Goal: Transaction & Acquisition: Purchase product/service

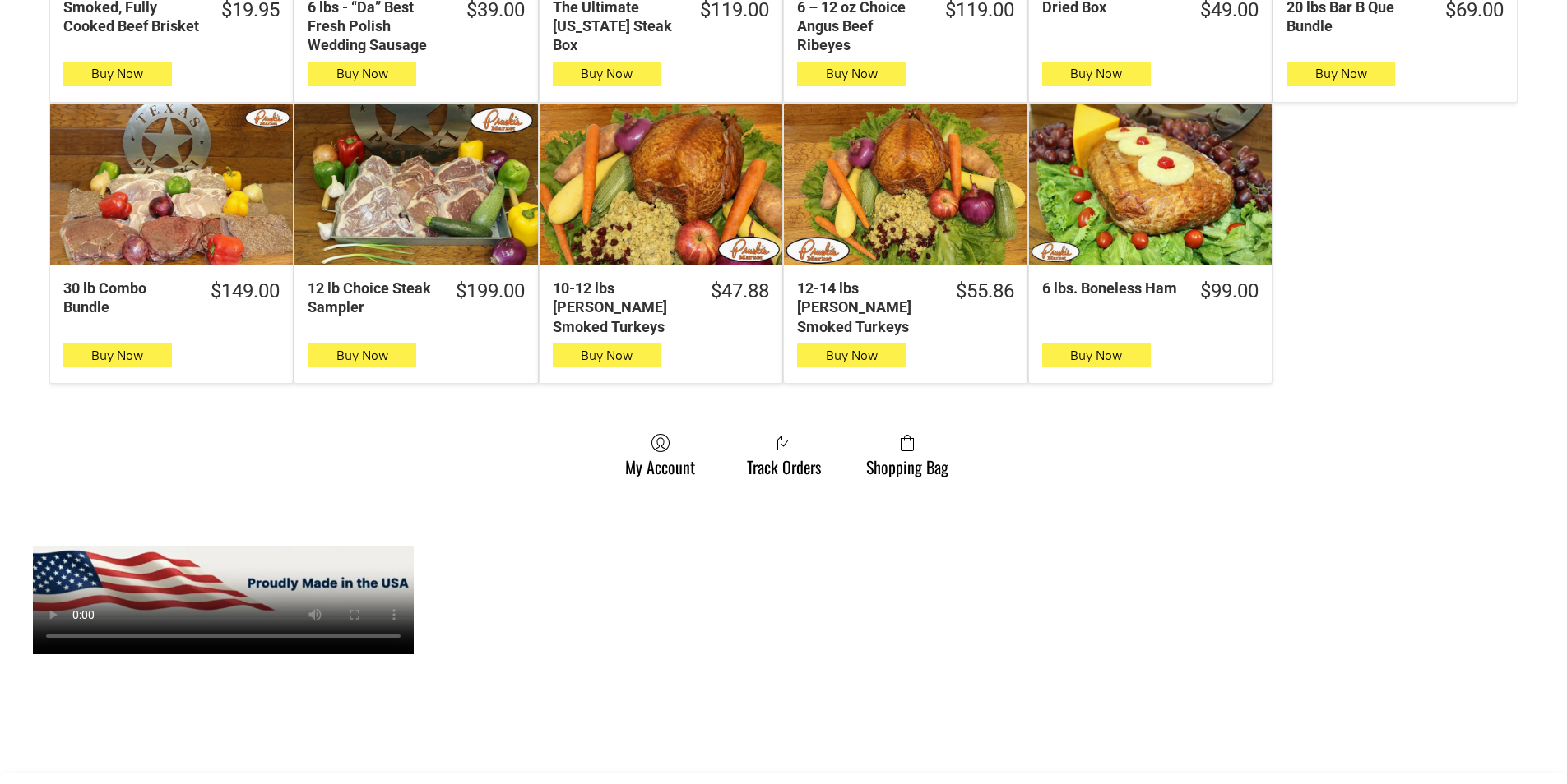
scroll to position [1234, 0]
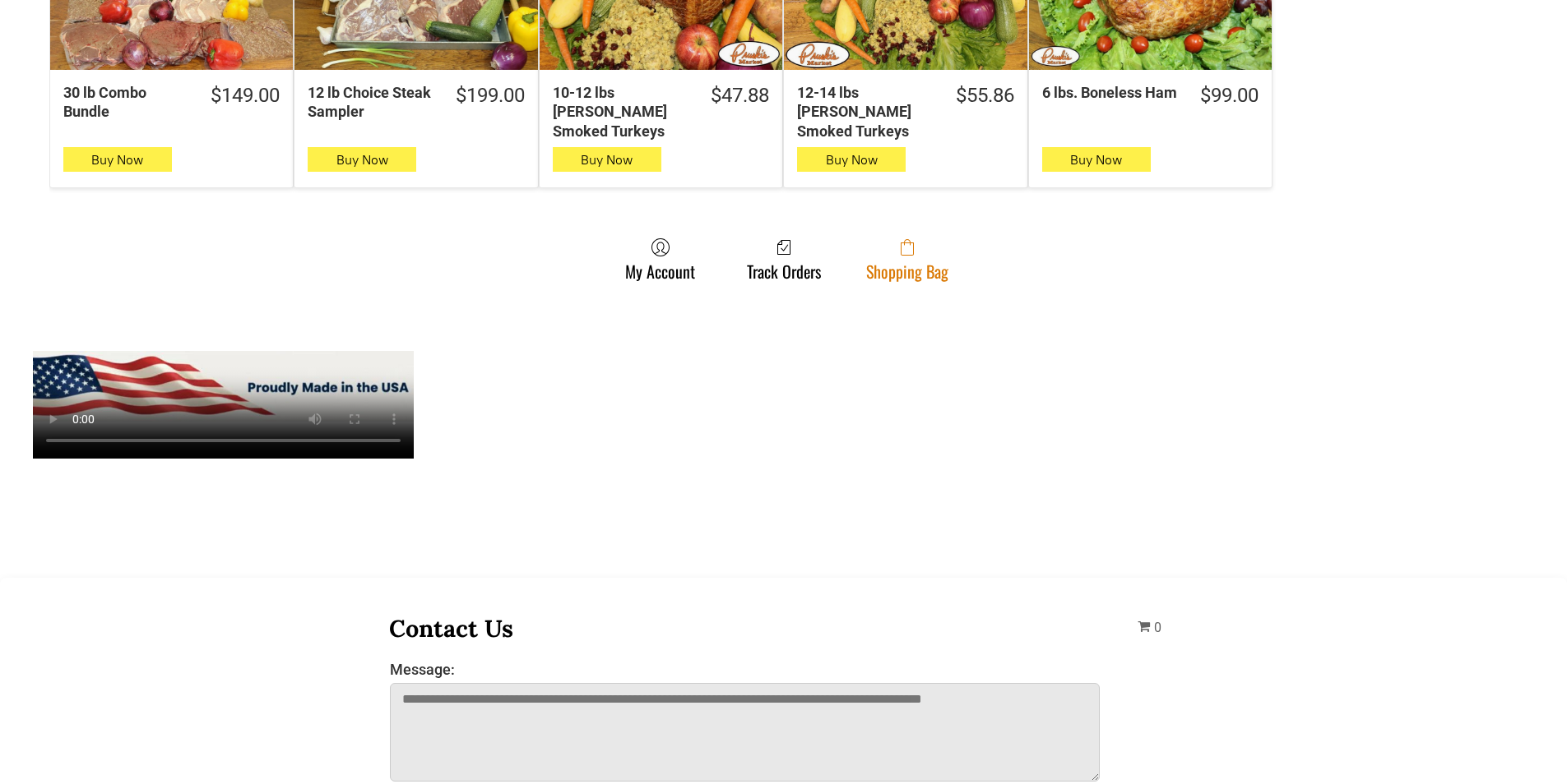
click at [885, 239] on span at bounding box center [907, 248] width 83 height 19
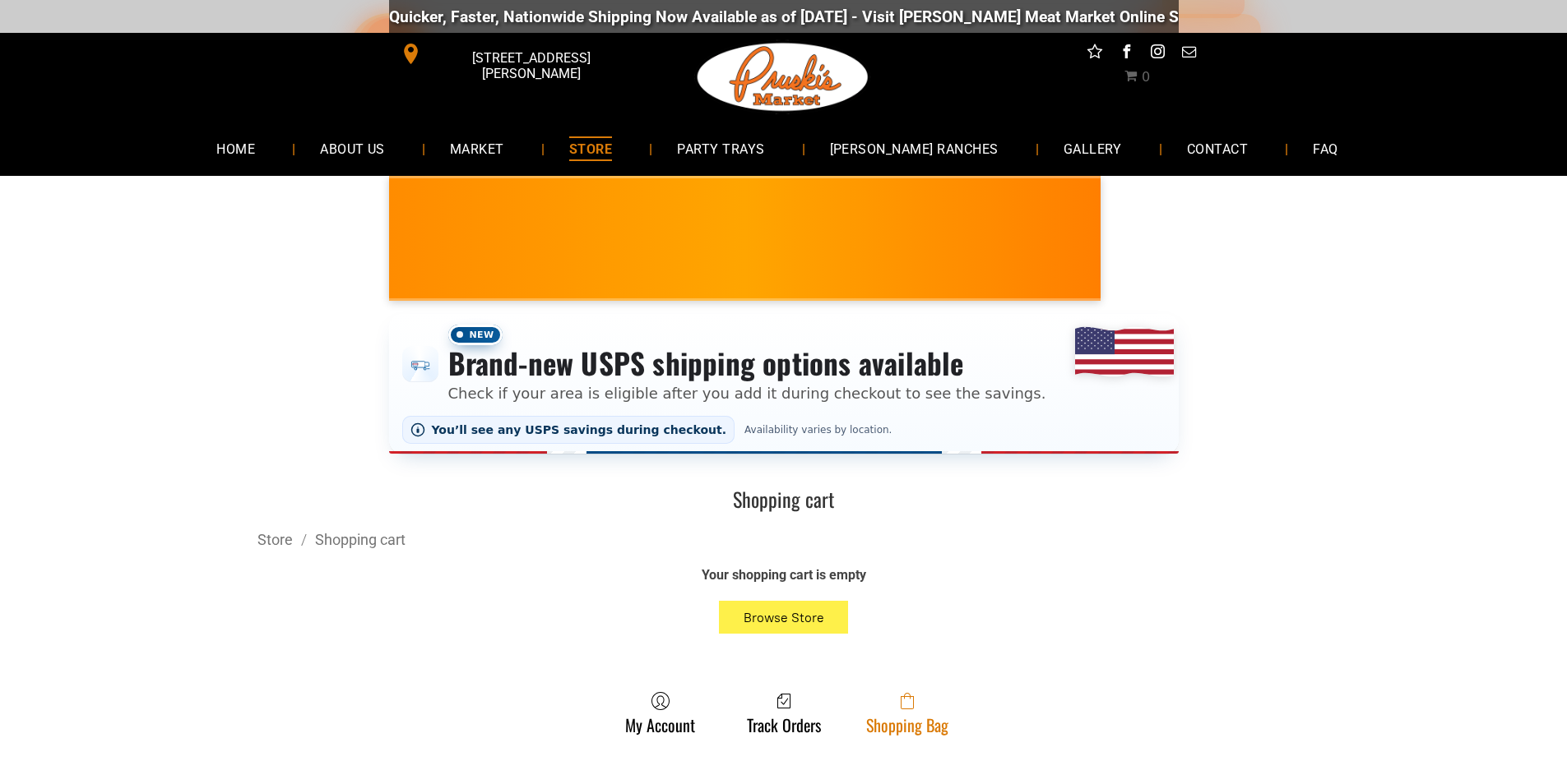
click at [862, 721] on link "Shopping Bag" at bounding box center [907, 714] width 98 height 44
click at [925, 719] on link "Shopping Bag" at bounding box center [907, 714] width 98 height 44
click at [925, 720] on link "Shopping Bag" at bounding box center [907, 714] width 98 height 44
